Goal: Task Accomplishment & Management: Manage account settings

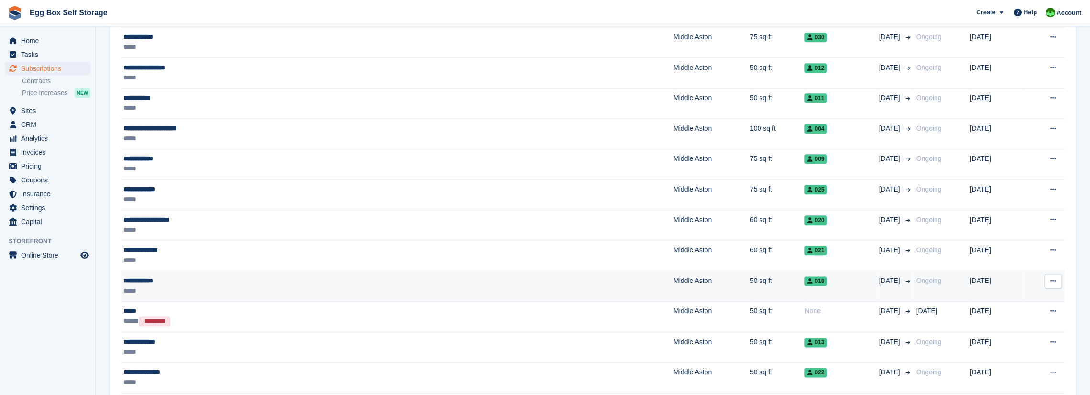
scroll to position [1100, 0]
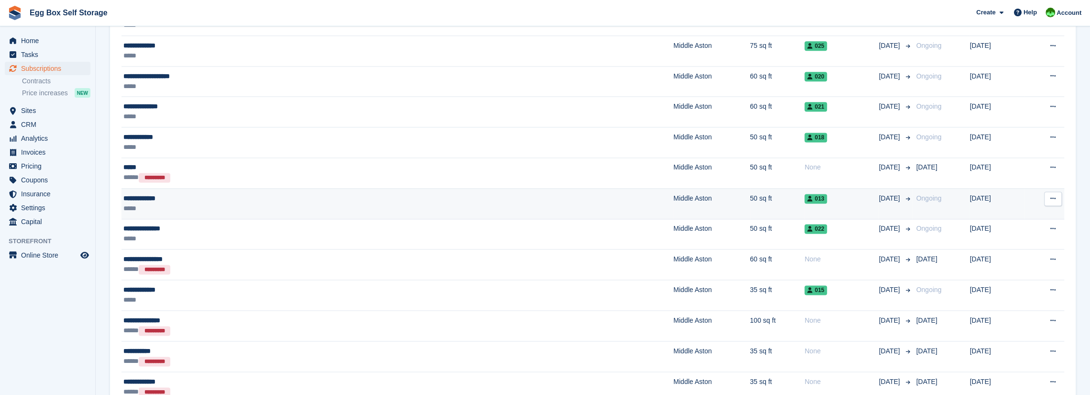
click at [605, 195] on icon at bounding box center [1052, 198] width 5 height 6
click at [605, 231] on p "Cancel subscription" at bounding box center [1015, 237] width 83 height 12
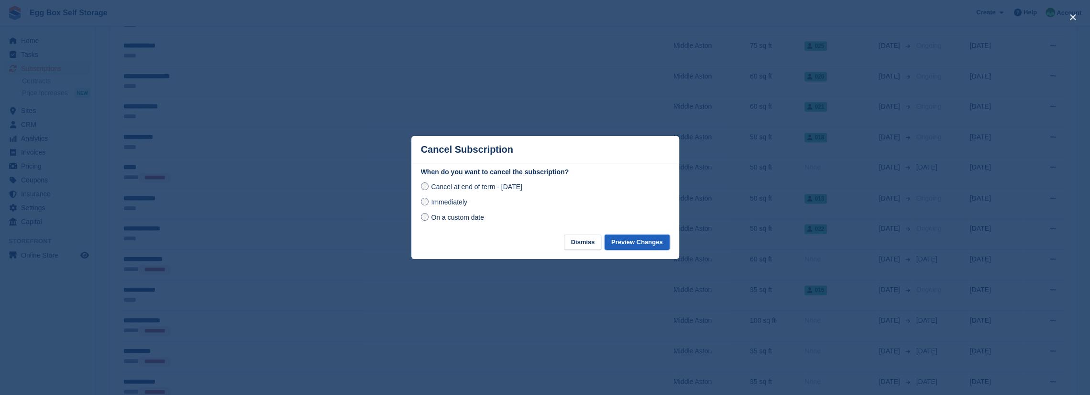
click at [605, 246] on button "Preview Changes" at bounding box center [637, 242] width 65 height 16
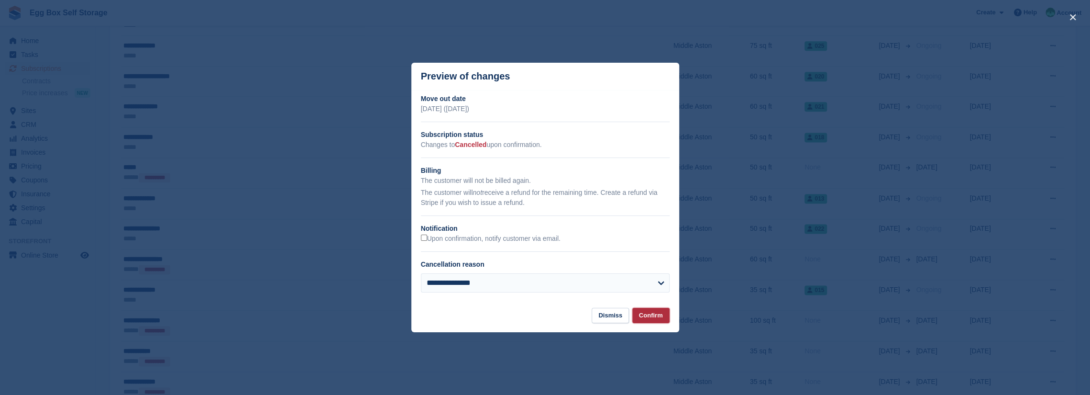
click at [605, 279] on button "Confirm" at bounding box center [650, 316] width 37 height 16
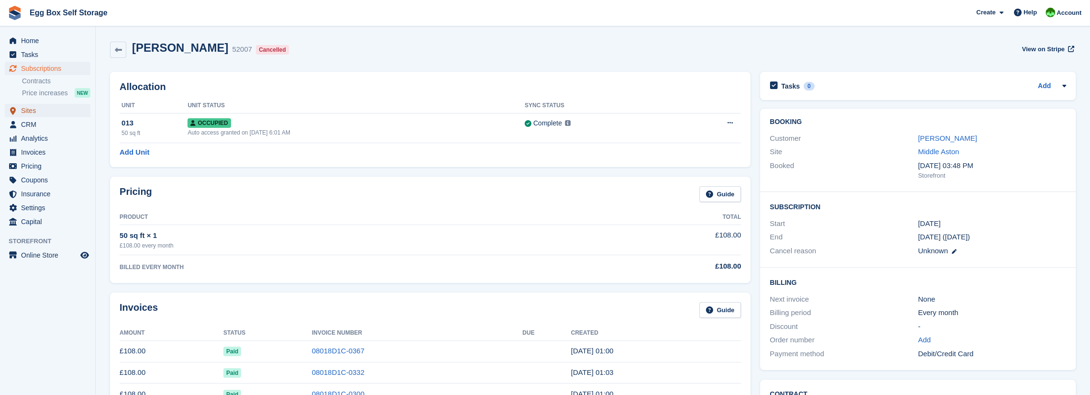
click at [30, 110] on span "Sites" at bounding box center [49, 110] width 57 height 13
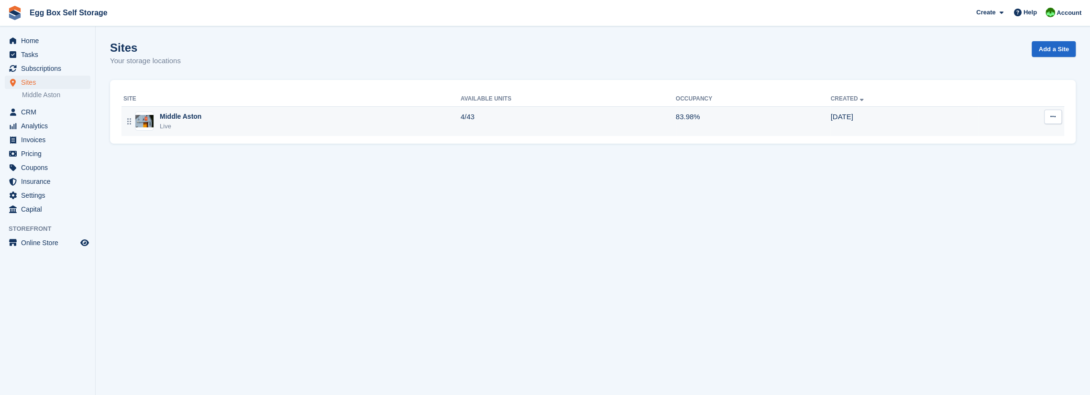
click at [172, 125] on div "Live" at bounding box center [181, 126] width 42 height 10
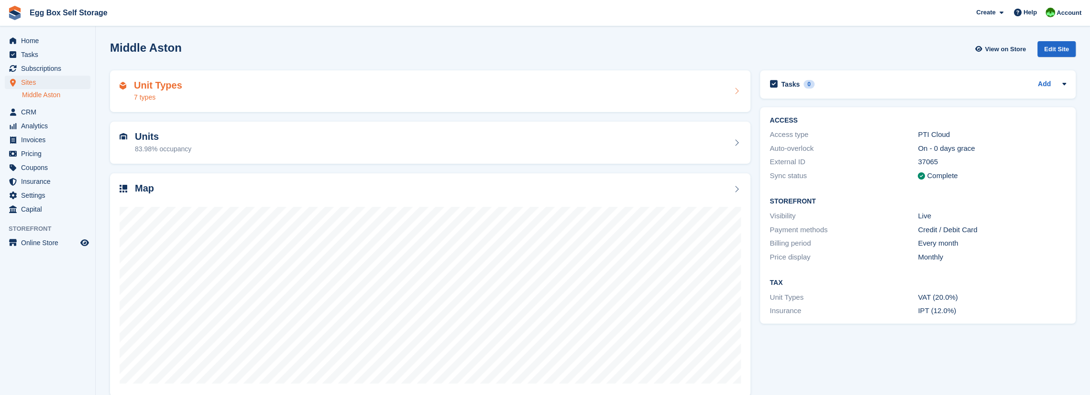
click at [144, 98] on div "7 types" at bounding box center [158, 97] width 48 height 10
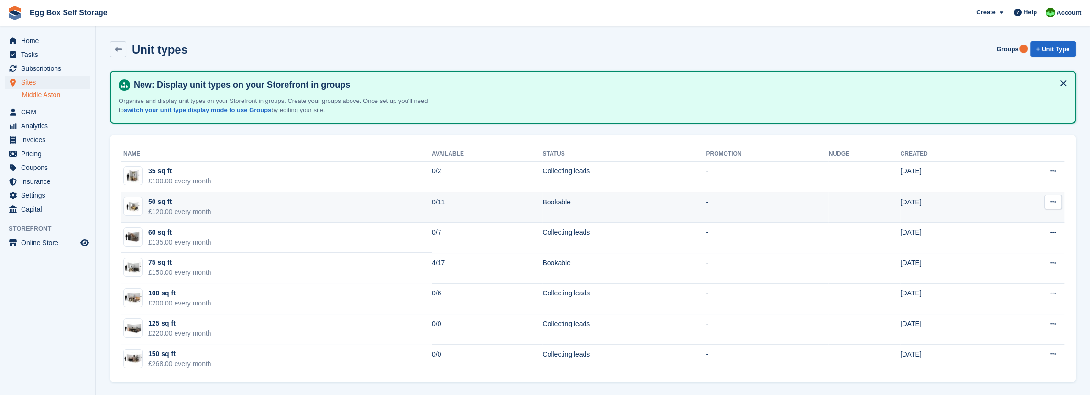
click at [175, 209] on div "£120.00 every month" at bounding box center [179, 212] width 63 height 10
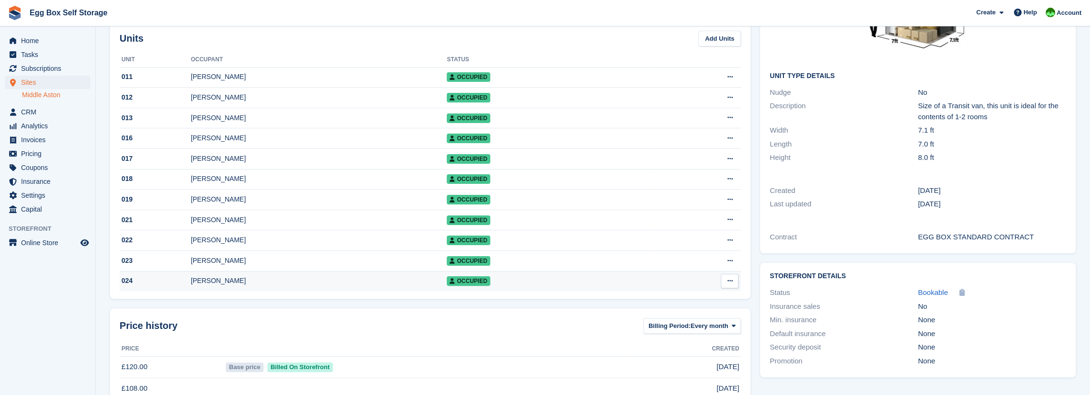
scroll to position [121, 0]
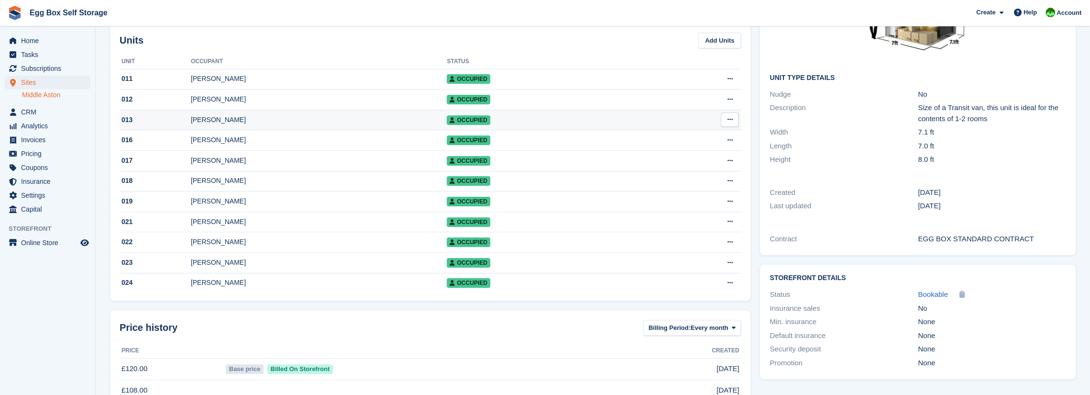
click at [731, 120] on icon at bounding box center [729, 119] width 5 height 6
click at [676, 137] on p "Edit unit" at bounding box center [692, 138] width 83 height 12
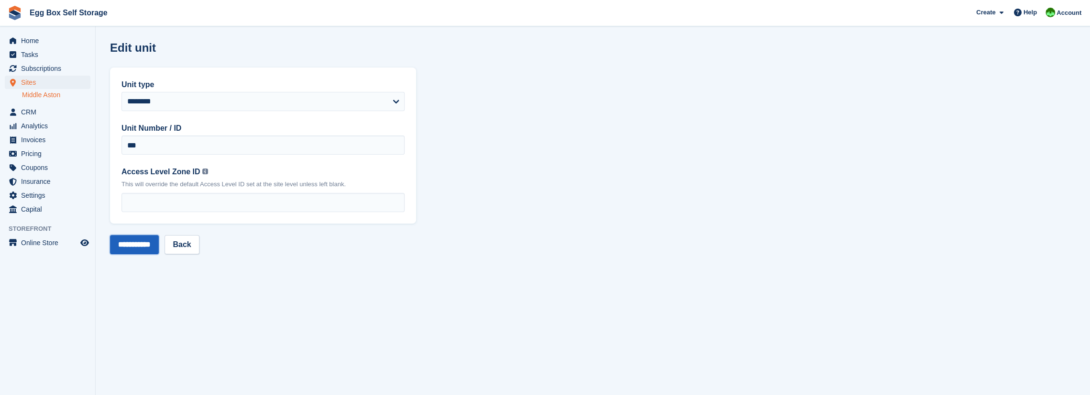
click at [141, 247] on input "**********" at bounding box center [134, 244] width 49 height 19
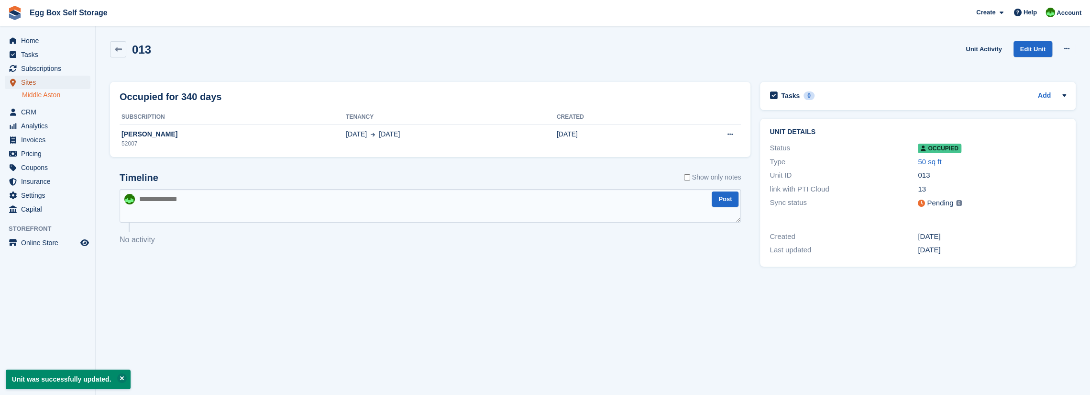
click at [29, 81] on span "Sites" at bounding box center [49, 82] width 57 height 13
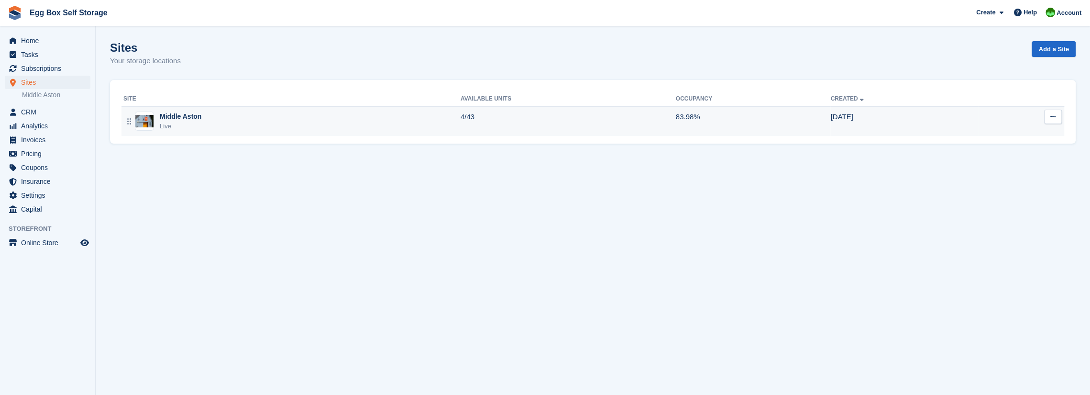
click at [184, 122] on div "Live" at bounding box center [181, 126] width 42 height 10
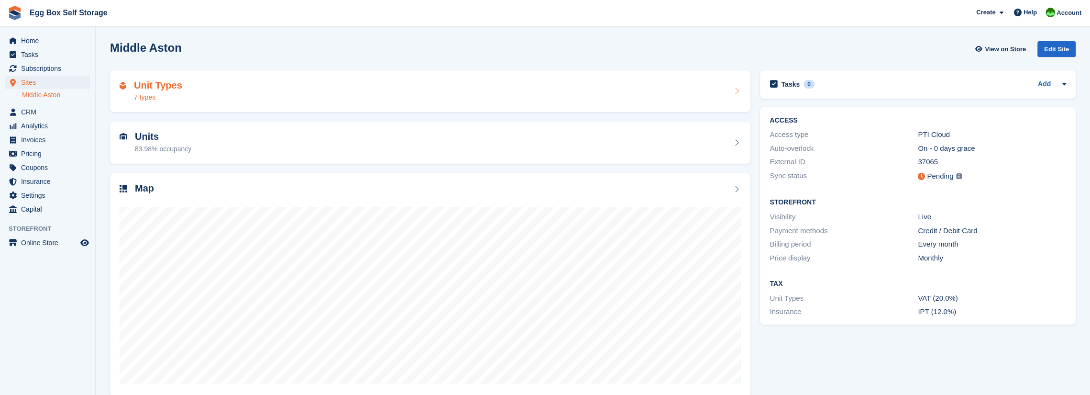
click at [147, 93] on div "7 types" at bounding box center [158, 97] width 48 height 10
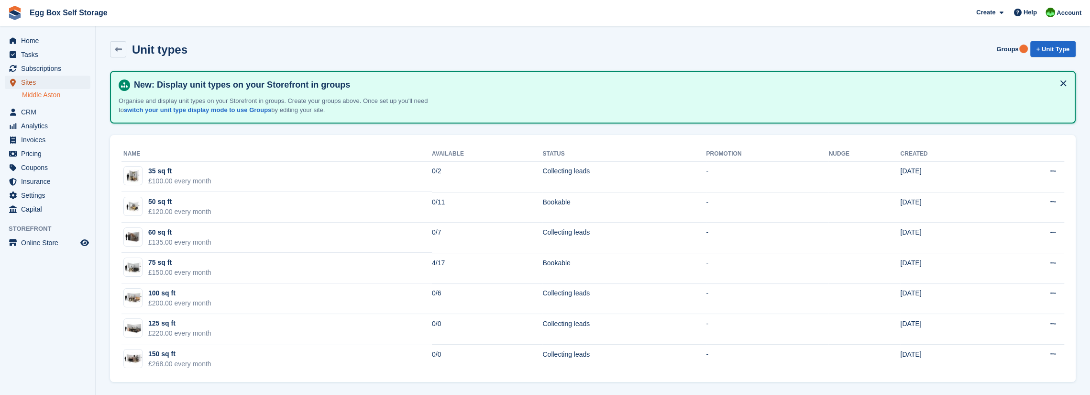
click at [33, 84] on span "Sites" at bounding box center [49, 82] width 57 height 13
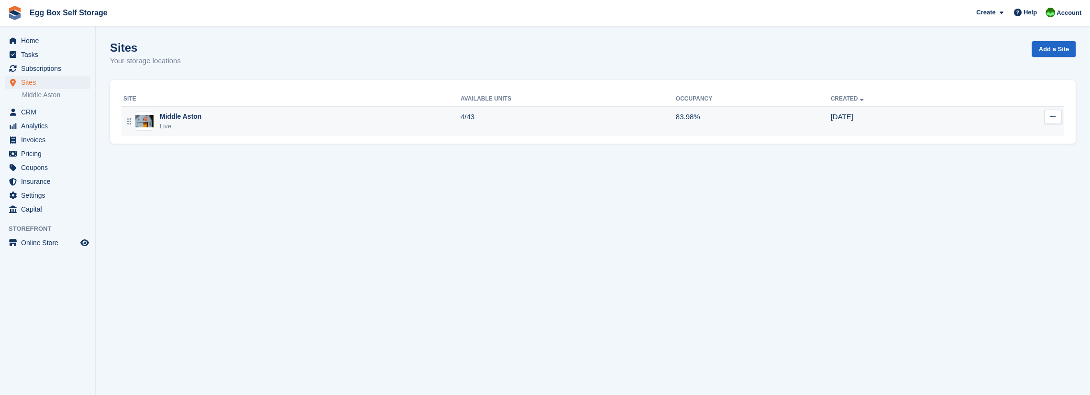
click at [172, 122] on div "Live" at bounding box center [181, 126] width 42 height 10
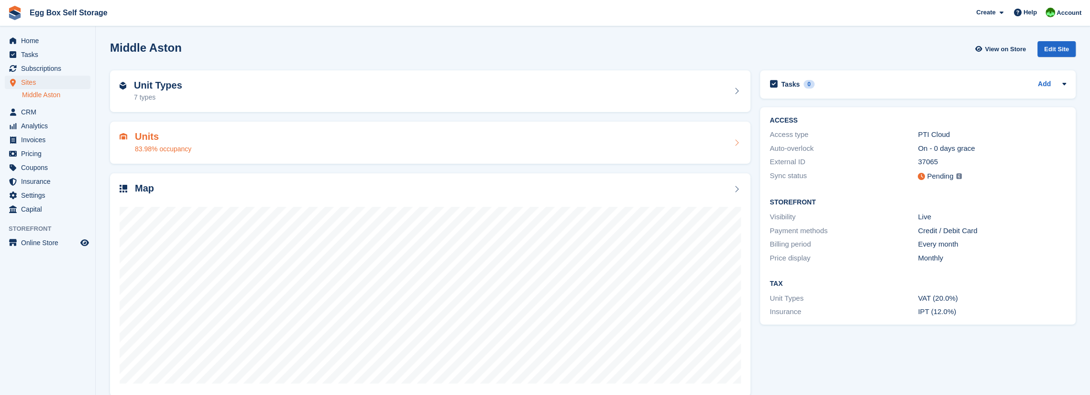
click at [165, 142] on div "Units 83.98% occupancy" at bounding box center [163, 142] width 56 height 23
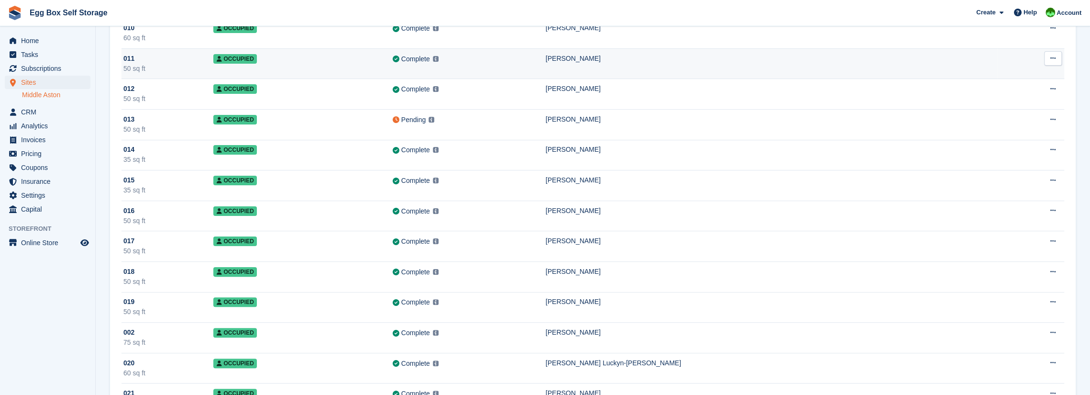
scroll to position [143, 0]
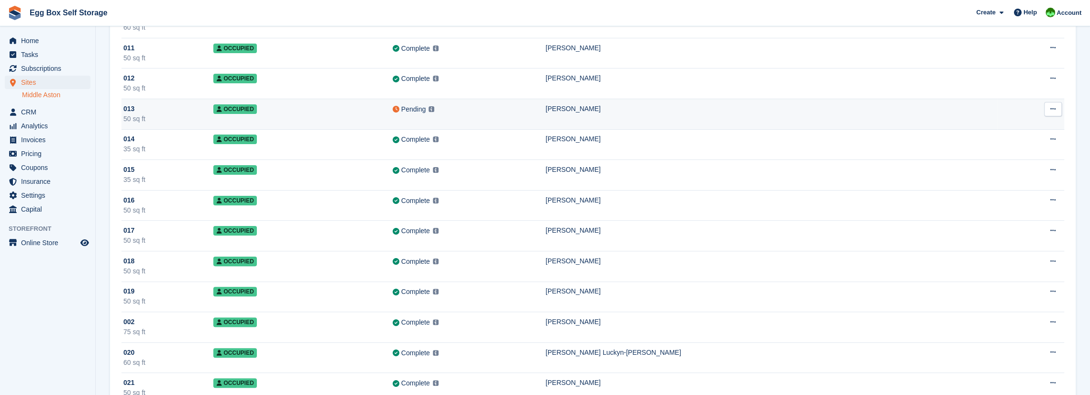
click at [1052, 109] on icon at bounding box center [1052, 109] width 5 height 6
click at [990, 141] on p "Unit activity" at bounding box center [1015, 140] width 83 height 12
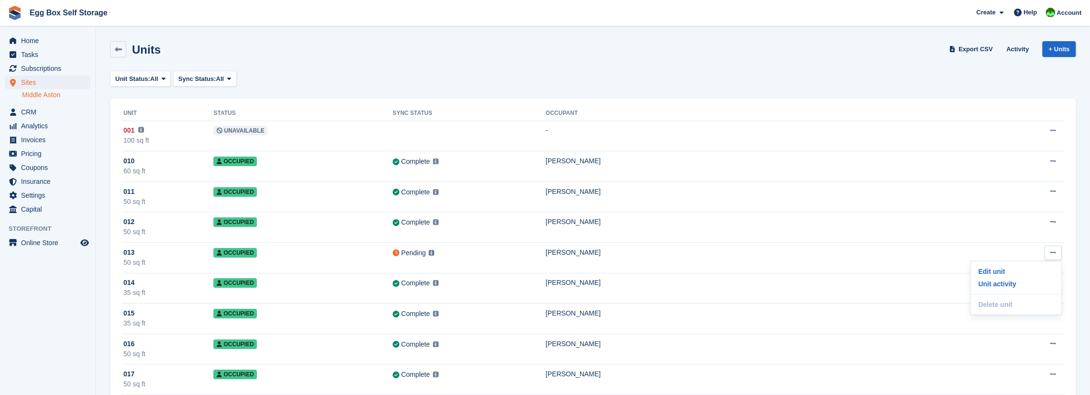
scroll to position [143, 0]
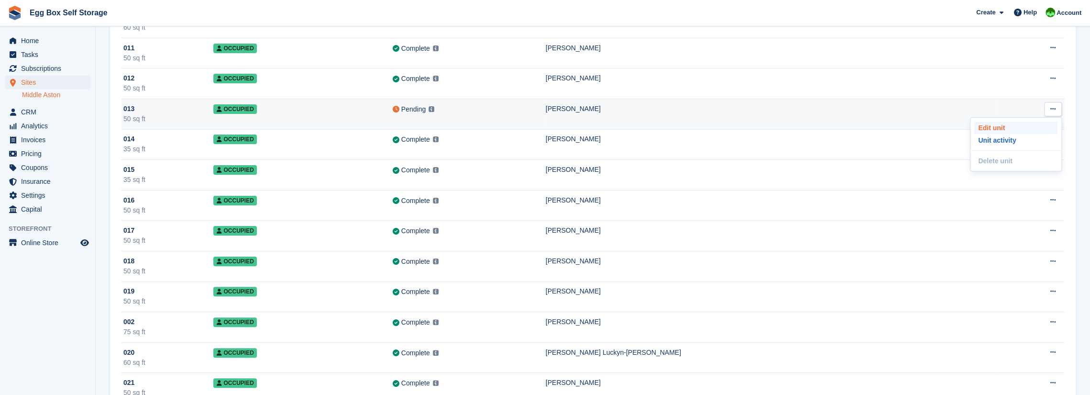
click at [988, 126] on p "Edit unit" at bounding box center [1015, 127] width 83 height 12
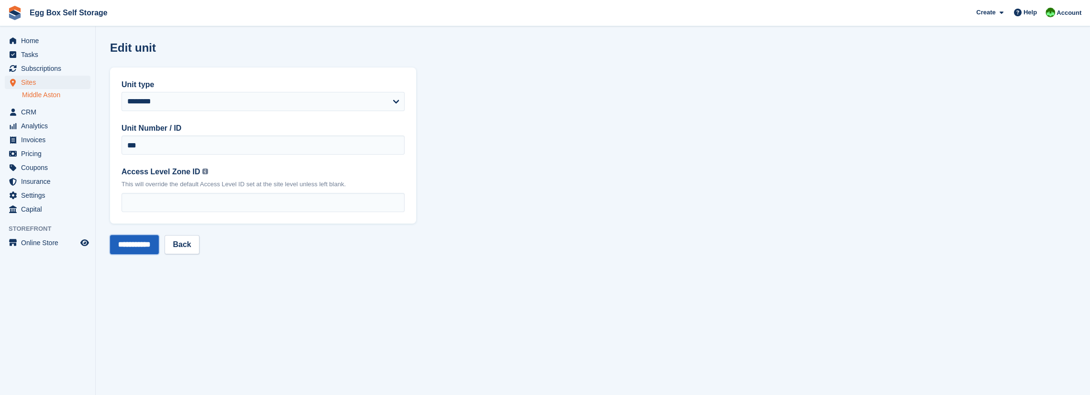
click at [142, 242] on input "**********" at bounding box center [134, 244] width 49 height 19
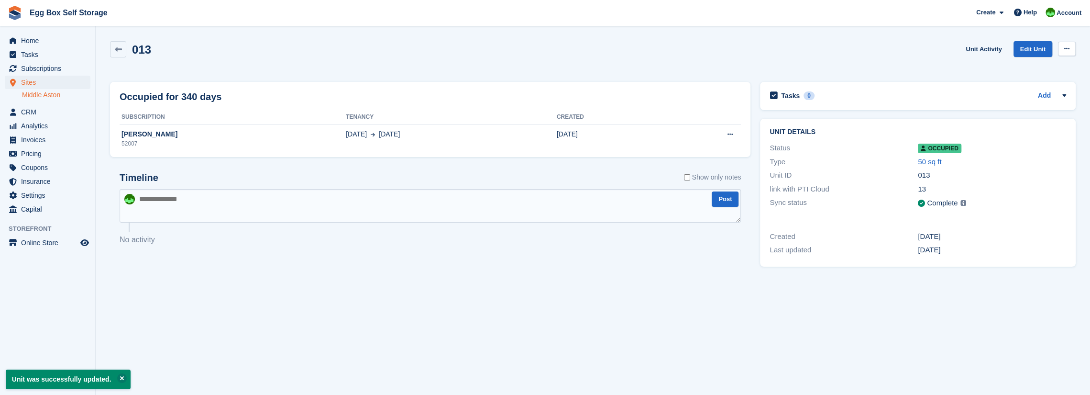
click at [1067, 50] on icon at bounding box center [1066, 48] width 5 height 6
click at [1008, 87] on p "Deallocate" at bounding box center [1029, 88] width 83 height 12
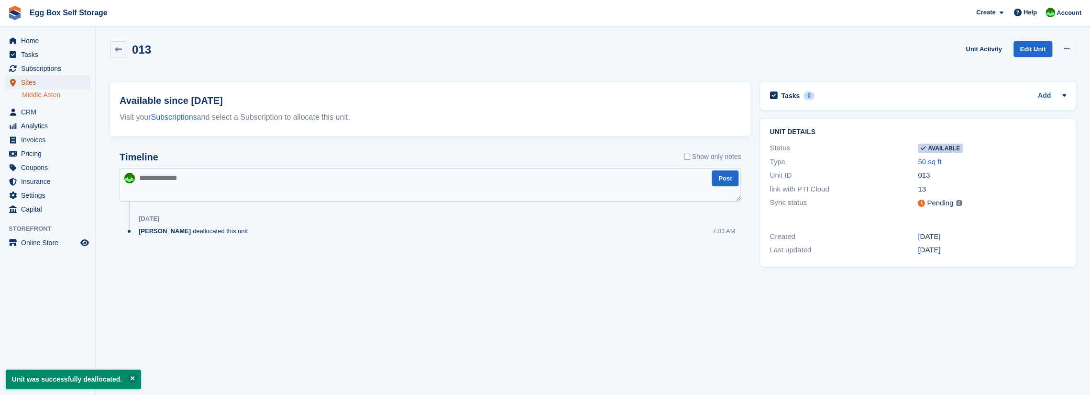
click at [27, 84] on span "Sites" at bounding box center [49, 82] width 57 height 13
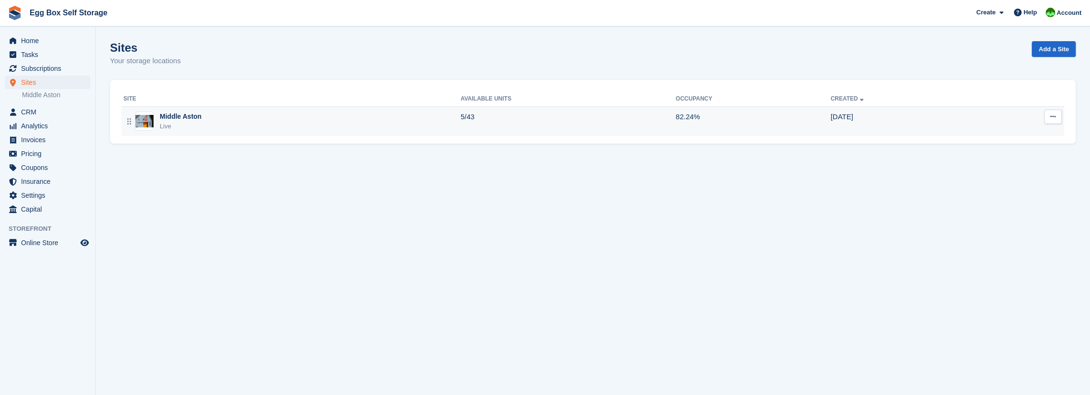
click at [168, 121] on div "Middle Aston" at bounding box center [181, 116] width 42 height 10
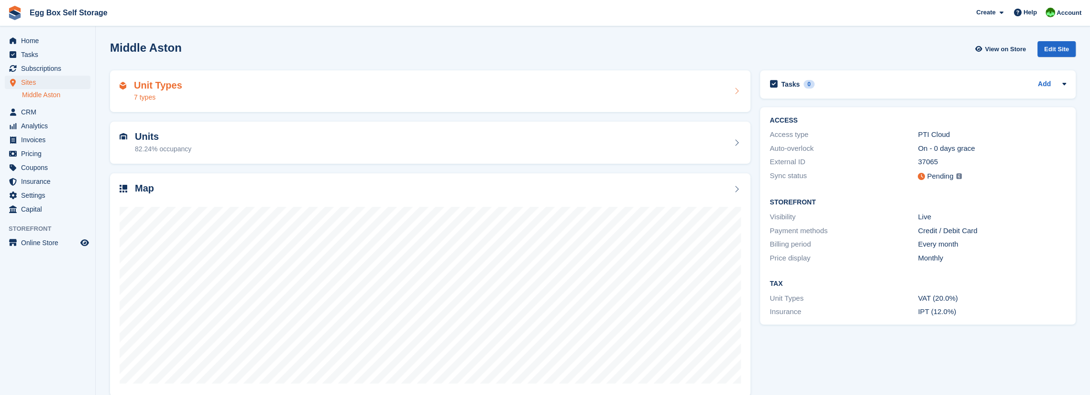
click at [166, 100] on div "7 types" at bounding box center [158, 97] width 48 height 10
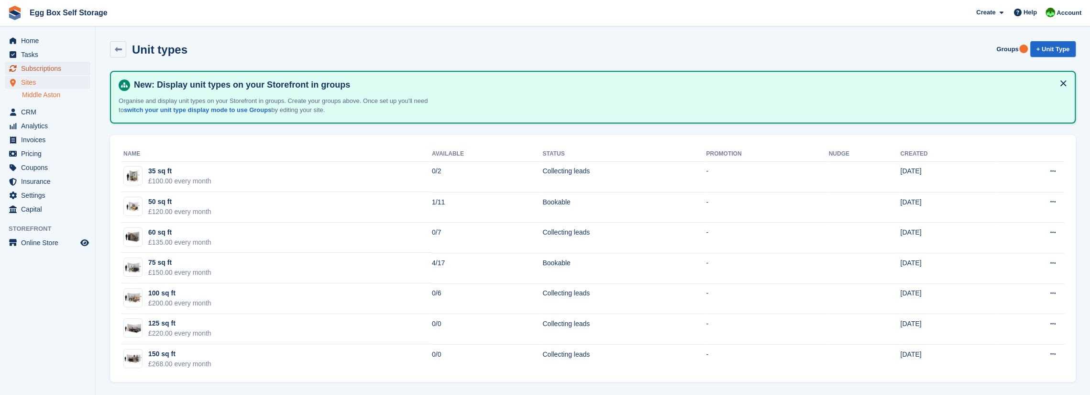
click at [33, 69] on span "Subscriptions" at bounding box center [49, 68] width 57 height 13
